Goal: Task Accomplishment & Management: Manage account settings

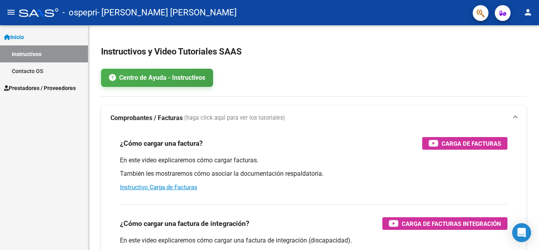
click at [29, 87] on span "Prestadores / Proveedores" at bounding box center [40, 88] width 72 height 9
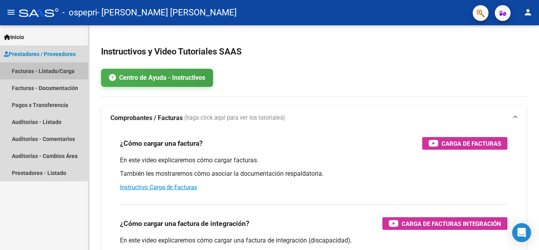
click at [27, 71] on link "Facturas - Listado/Carga" at bounding box center [44, 70] width 88 height 17
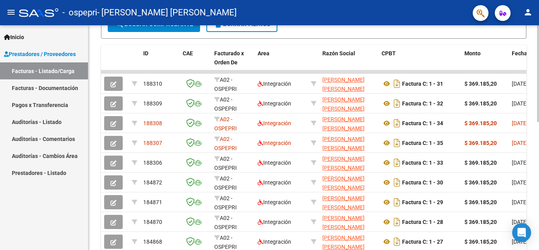
click at [535, 140] on div "Video tutorial PRESTADORES -> Listado de CPBTs Emitidos por Prestadores / Prove…" at bounding box center [314, 62] width 452 height 514
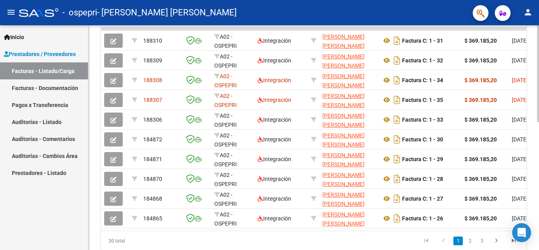
scroll to position [296, 0]
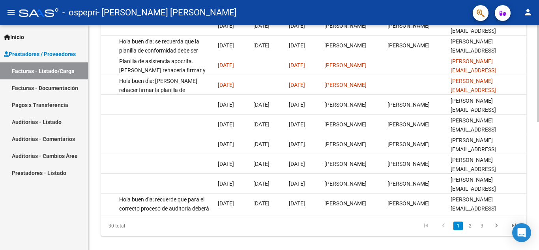
scroll to position [286, 0]
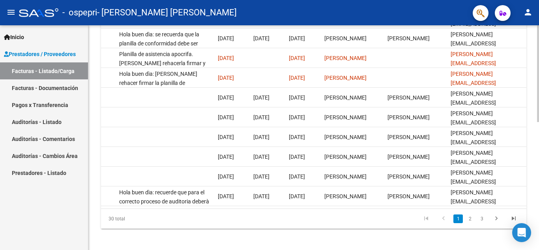
click at [538, 172] on div at bounding box center [538, 199] width 2 height 97
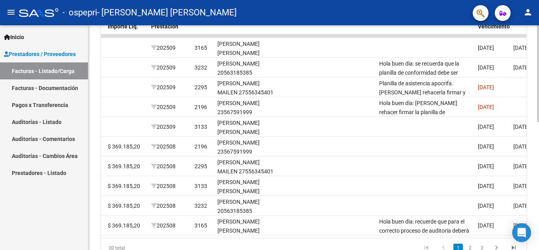
scroll to position [253, 0]
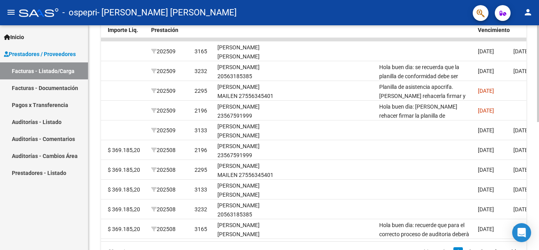
click at [538, 147] on div at bounding box center [538, 185] width 2 height 97
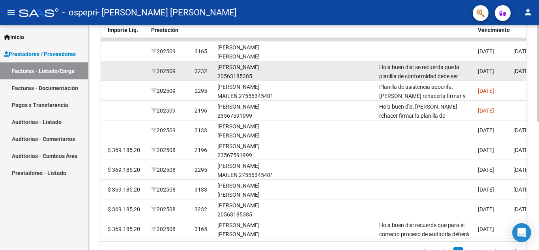
click at [252, 74] on div "[PERSON_NAME] 20563185385" at bounding box center [245, 72] width 57 height 18
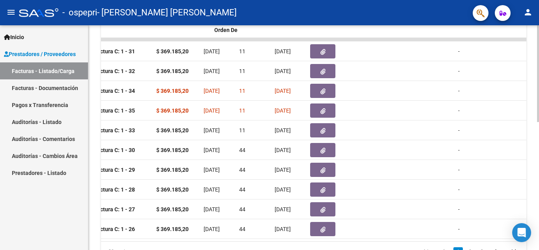
scroll to position [0, 0]
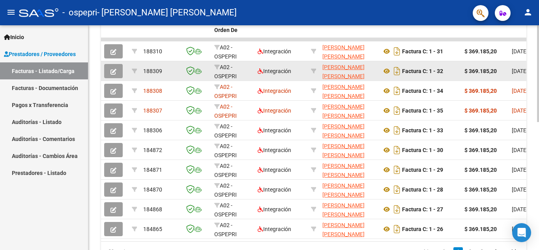
click at [111, 71] on icon "button" at bounding box center [113, 72] width 6 height 6
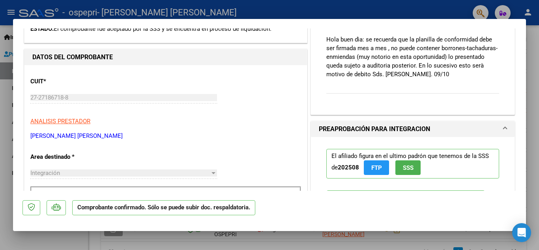
scroll to position [140, 0]
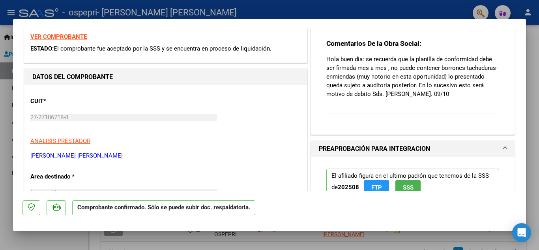
click at [533, 125] on div at bounding box center [269, 125] width 539 height 250
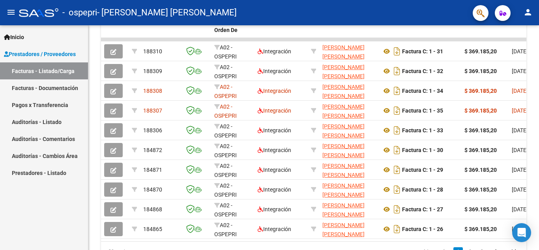
scroll to position [273, 0]
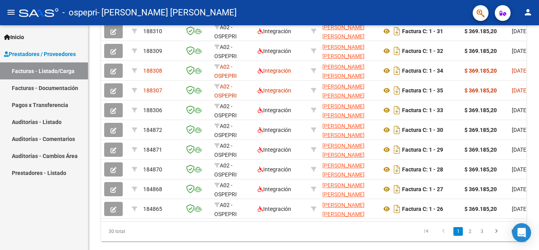
click at [533, 125] on div "Video tutorial PRESTADORES -> Listado de CPBTs Emitidos por Prestadores / Prove…" at bounding box center [313, 9] width 450 height 514
